Goal: Information Seeking & Learning: Find specific fact

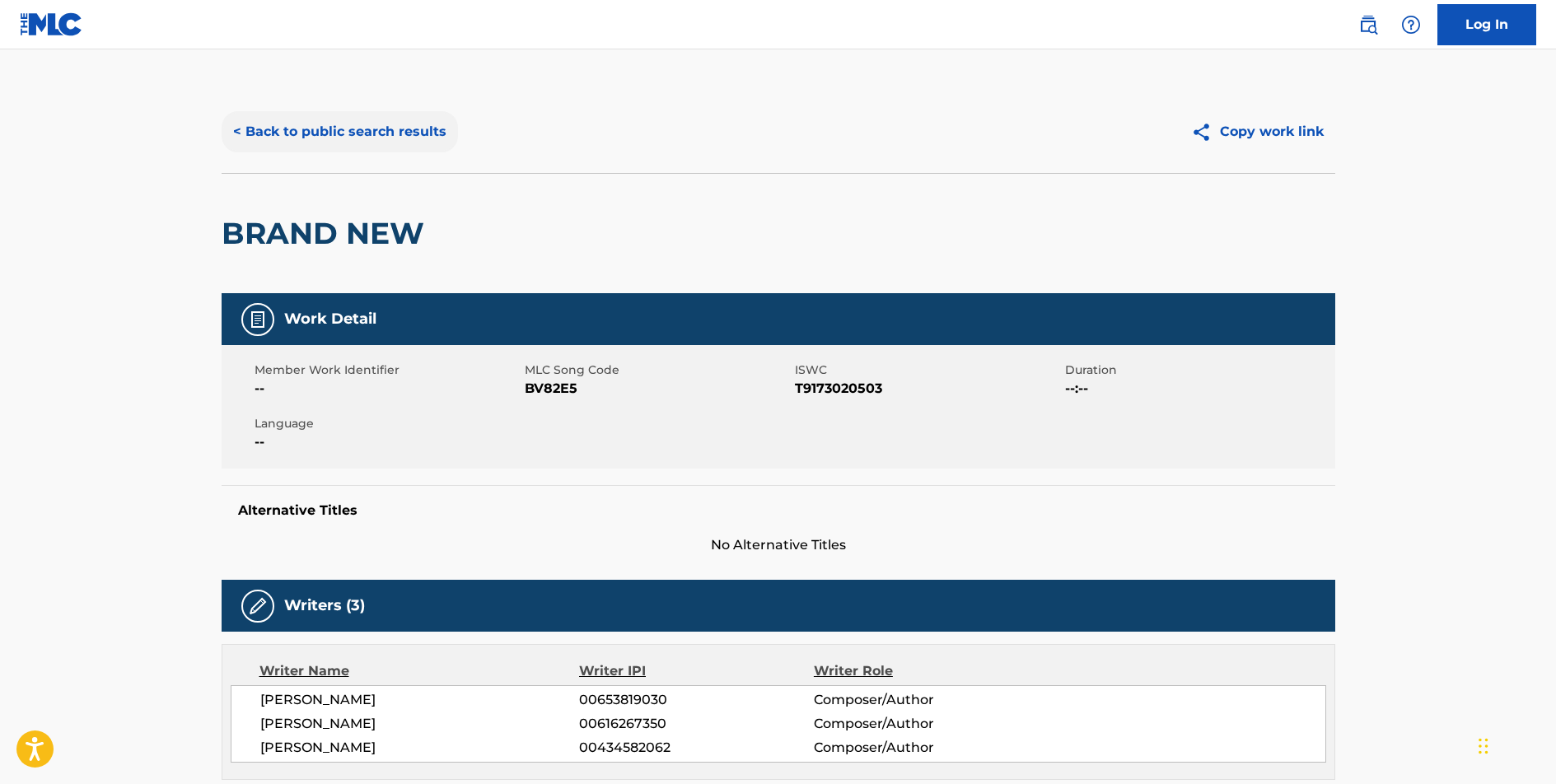
click at [377, 134] on button "< Back to public search results" at bounding box center [340, 131] width 237 height 41
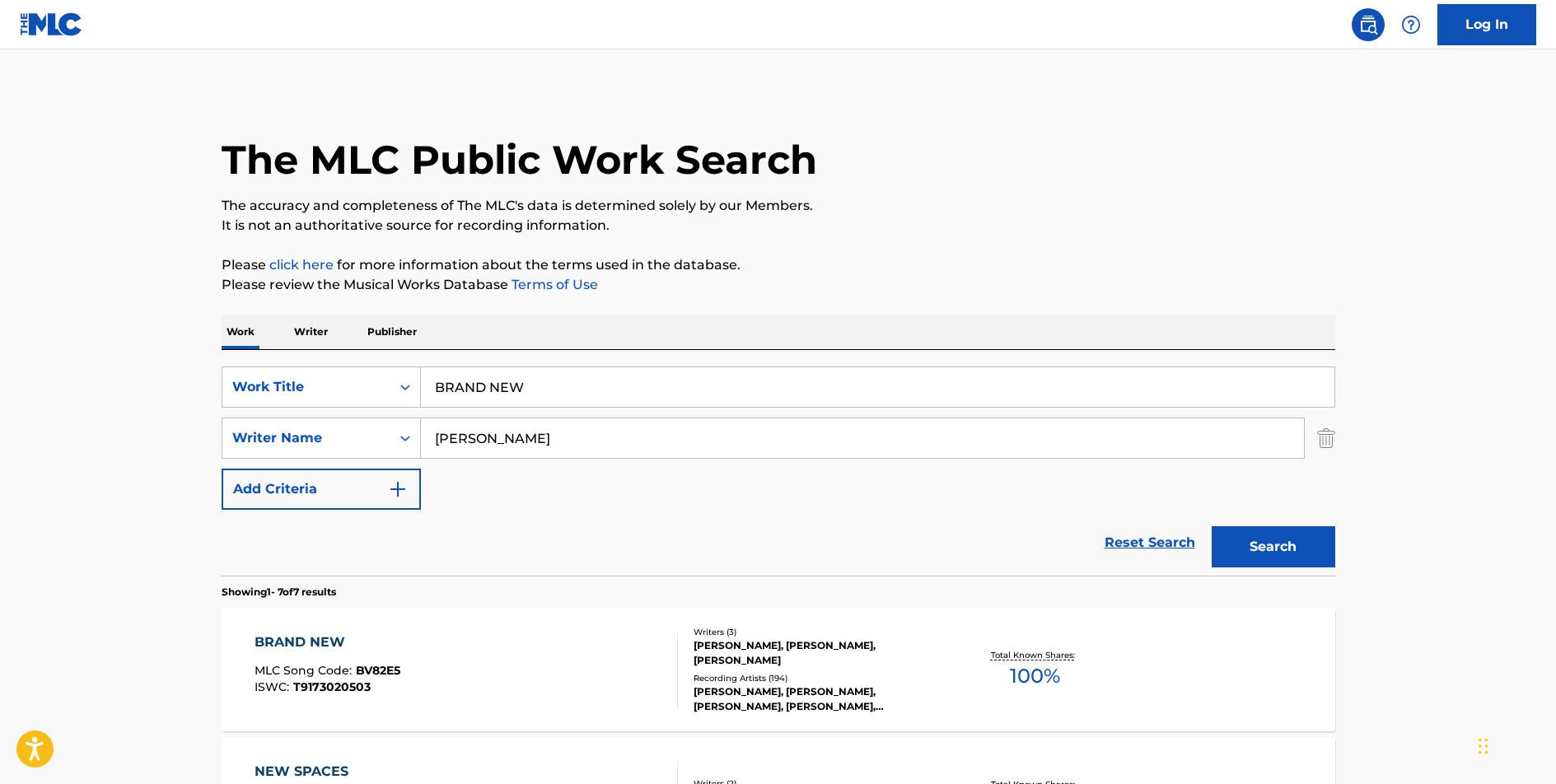
click at [521, 392] on input "BRAND NEW" at bounding box center [877, 386] width 914 height 39
type input "WHAT MAKES YOU BEAUTIFUL"
type input "[PERSON_NAME]"
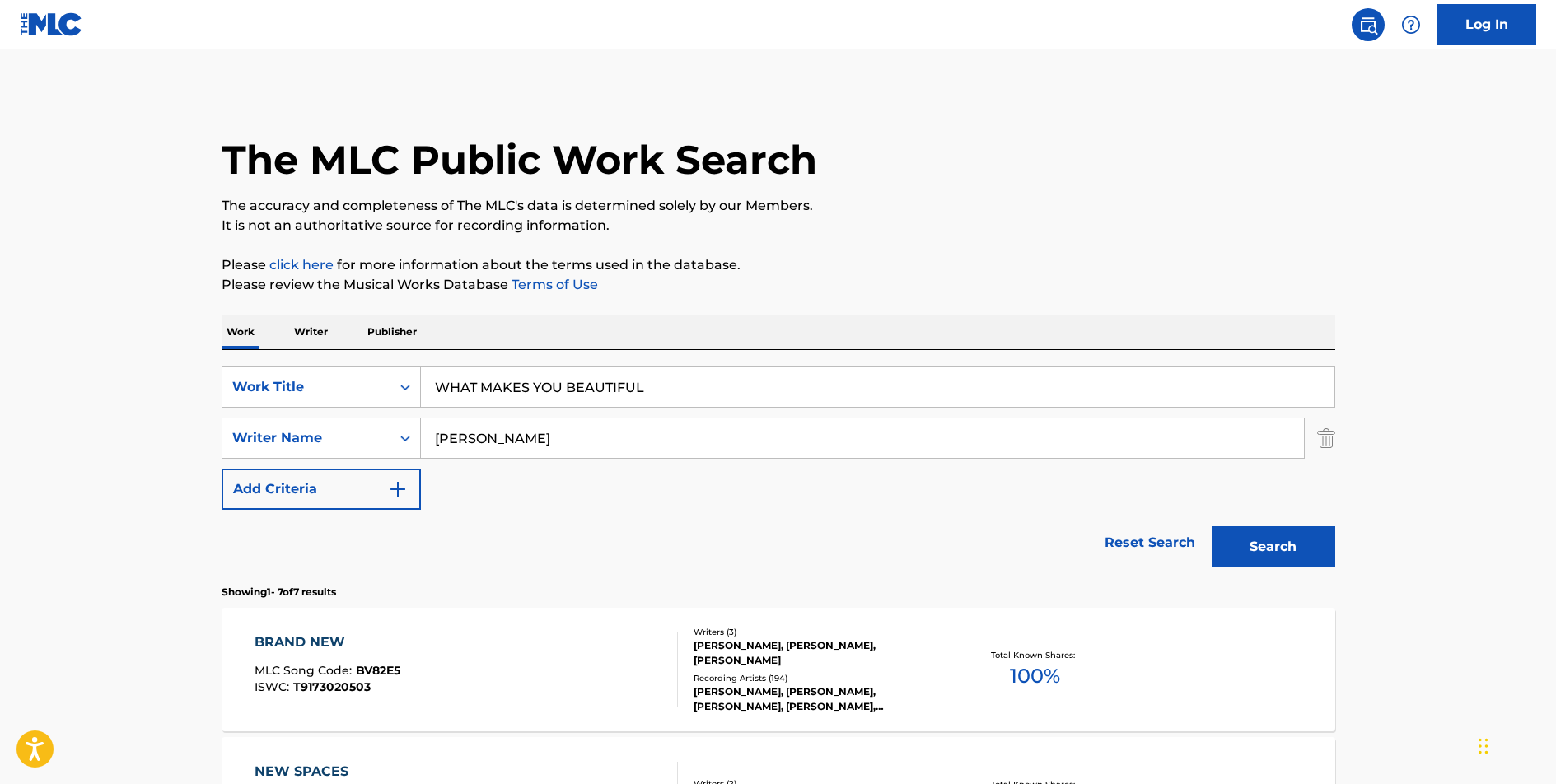
click at [1212, 526] on button "Search" at bounding box center [1274, 546] width 124 height 41
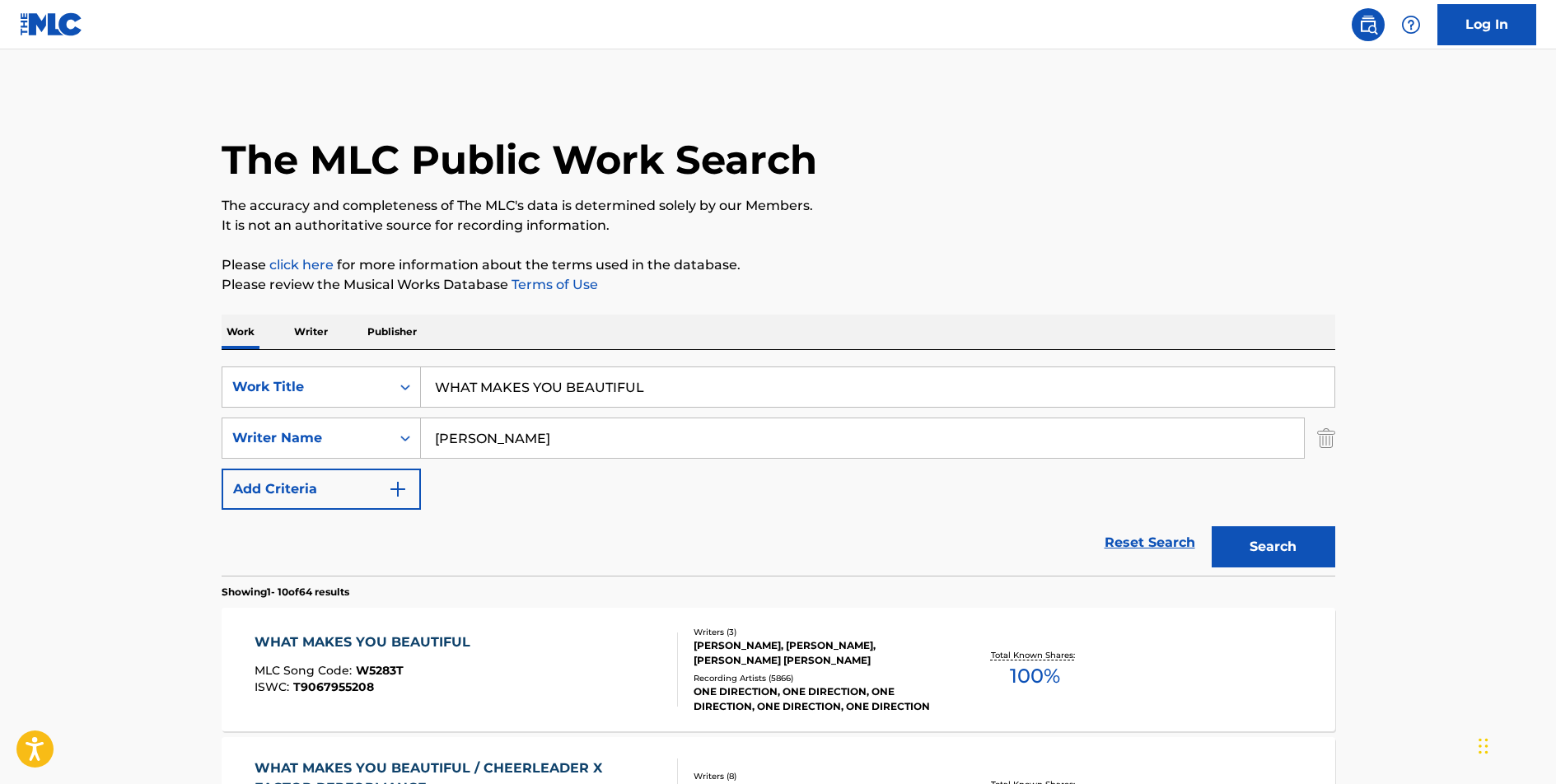
click at [375, 640] on div "WHAT MAKES YOU BEAUTIFUL" at bounding box center [366, 643] width 224 height 20
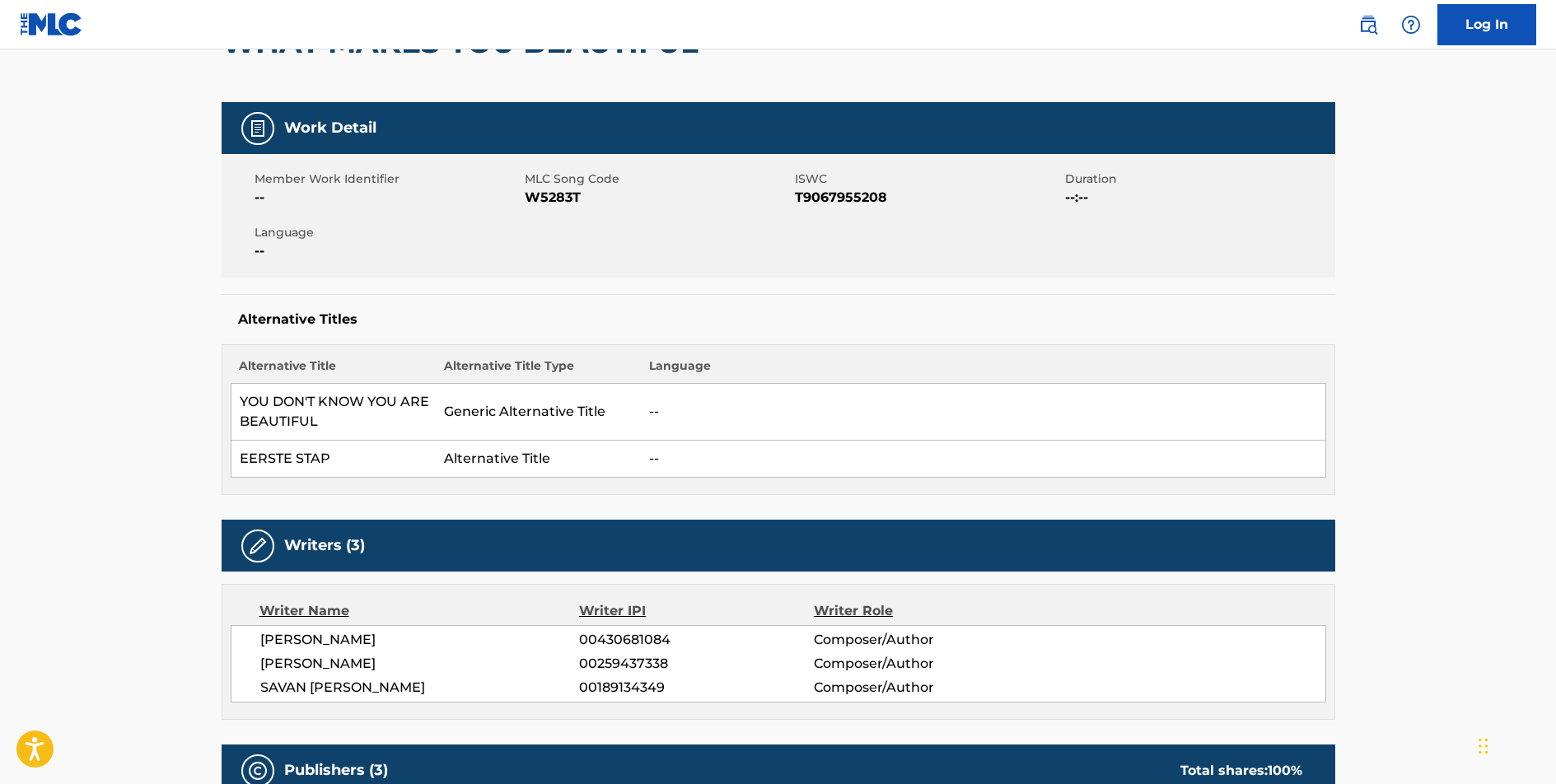
scroll to position [58, 0]
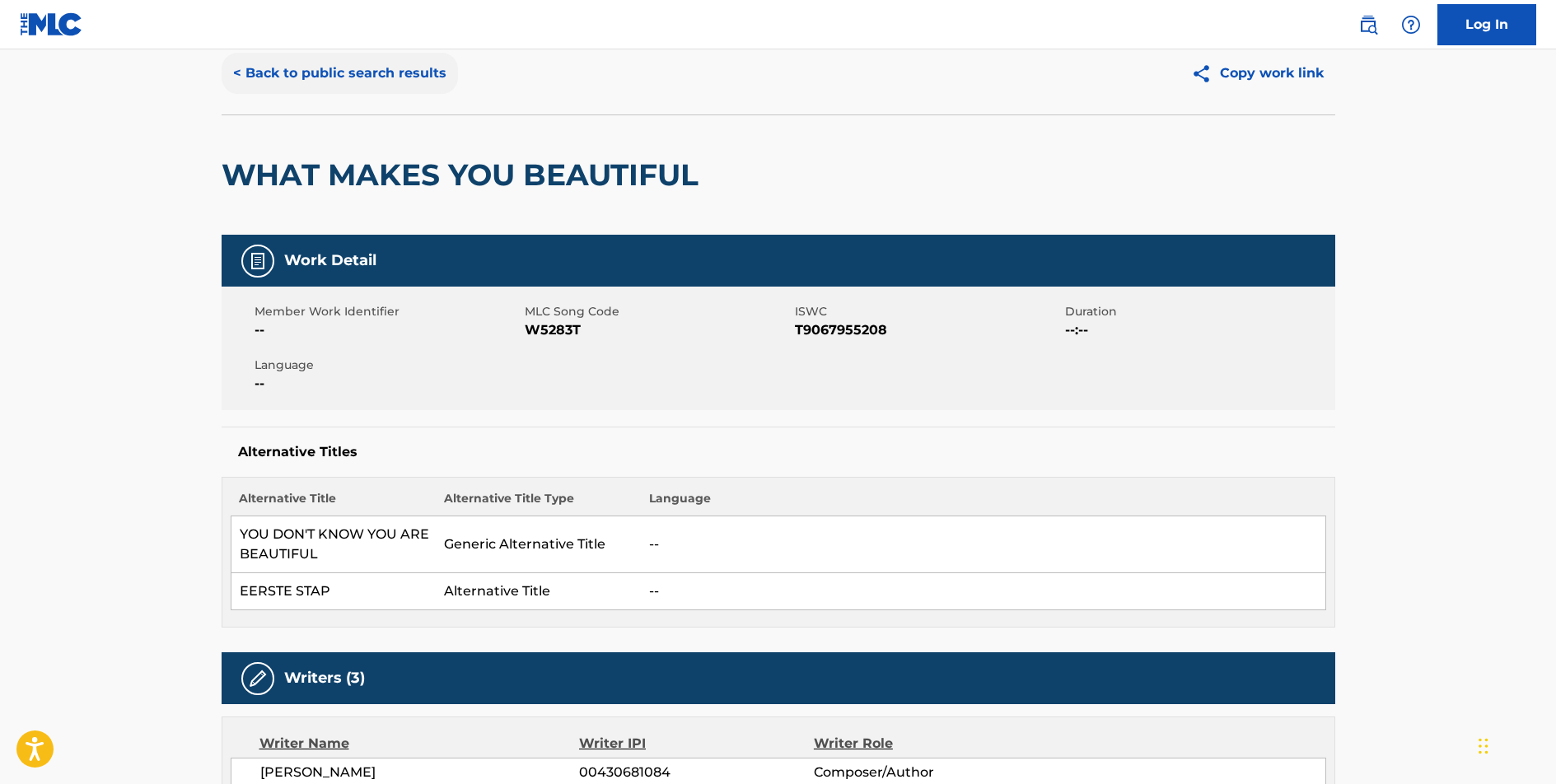
click at [404, 72] on button "< Back to public search results" at bounding box center [340, 73] width 237 height 41
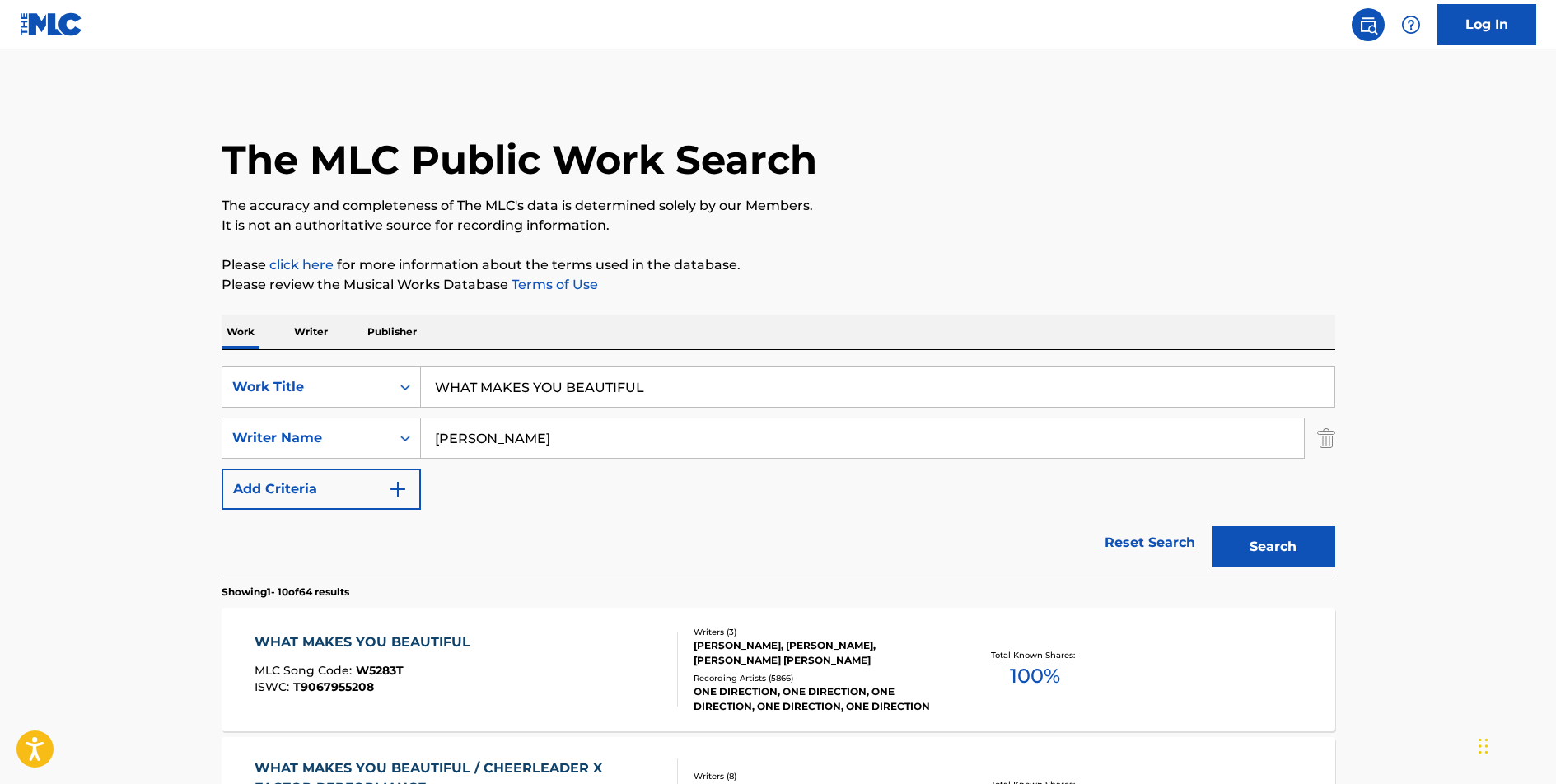
click at [592, 392] on input "WHAT MAKES YOU BEAUTIFUL" at bounding box center [877, 386] width 914 height 39
type input "SPACES"
type input "[PERSON_NAME]"
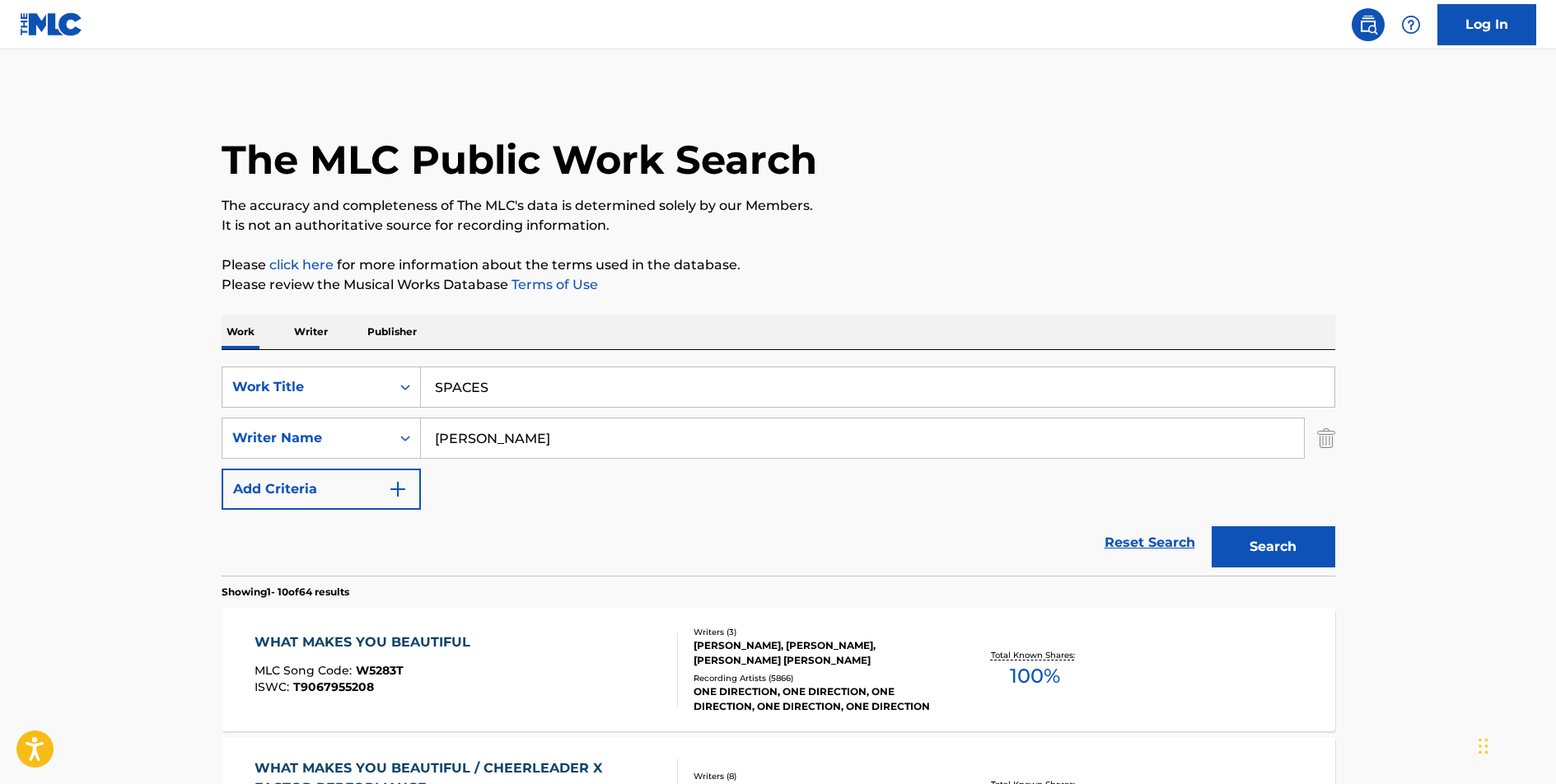
click at [1212, 526] on button "Search" at bounding box center [1274, 546] width 124 height 41
click at [302, 641] on div "SPACES" at bounding box center [328, 643] width 148 height 20
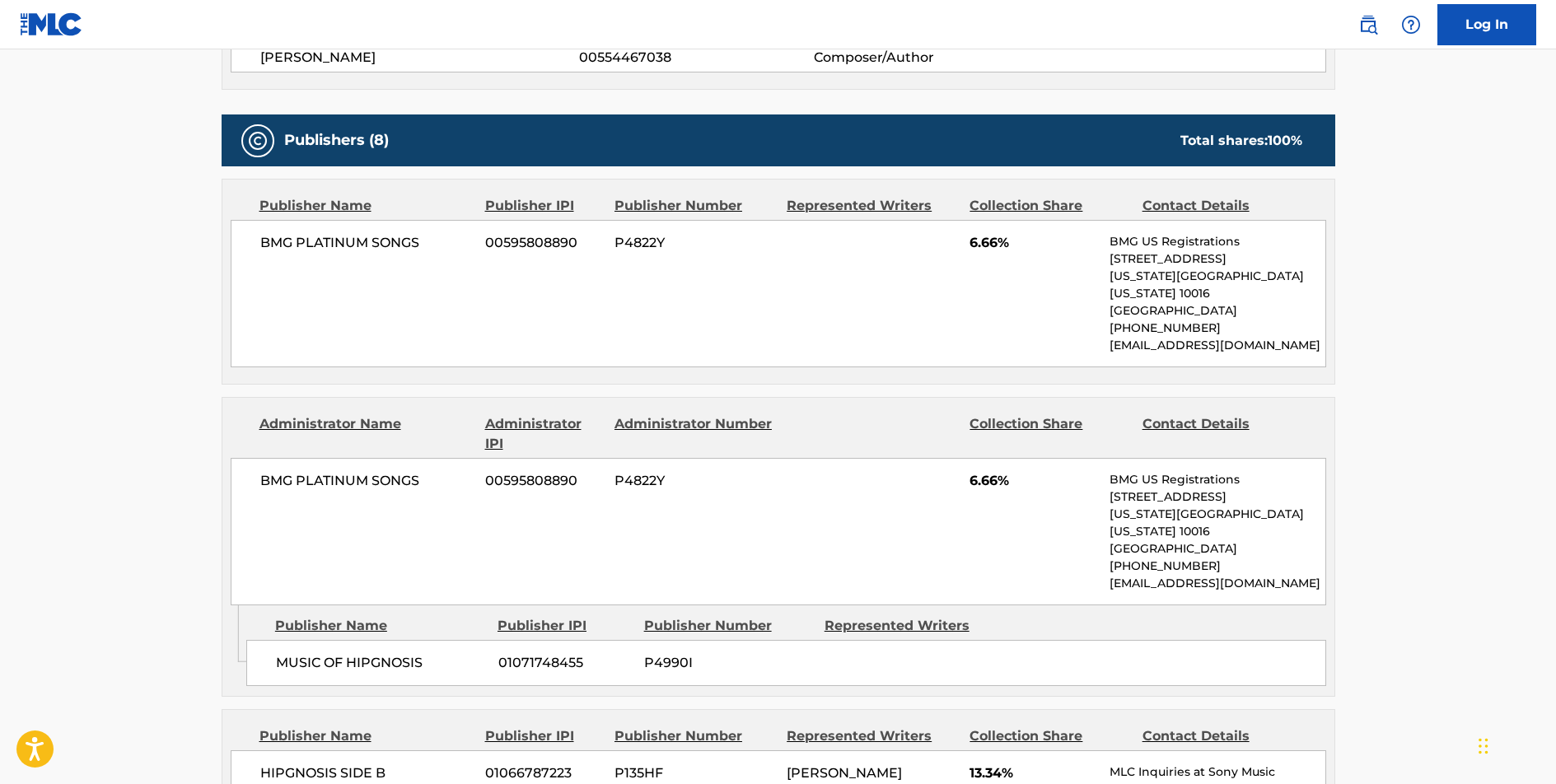
scroll to position [765, 0]
